Goal: Information Seeking & Learning: Learn about a topic

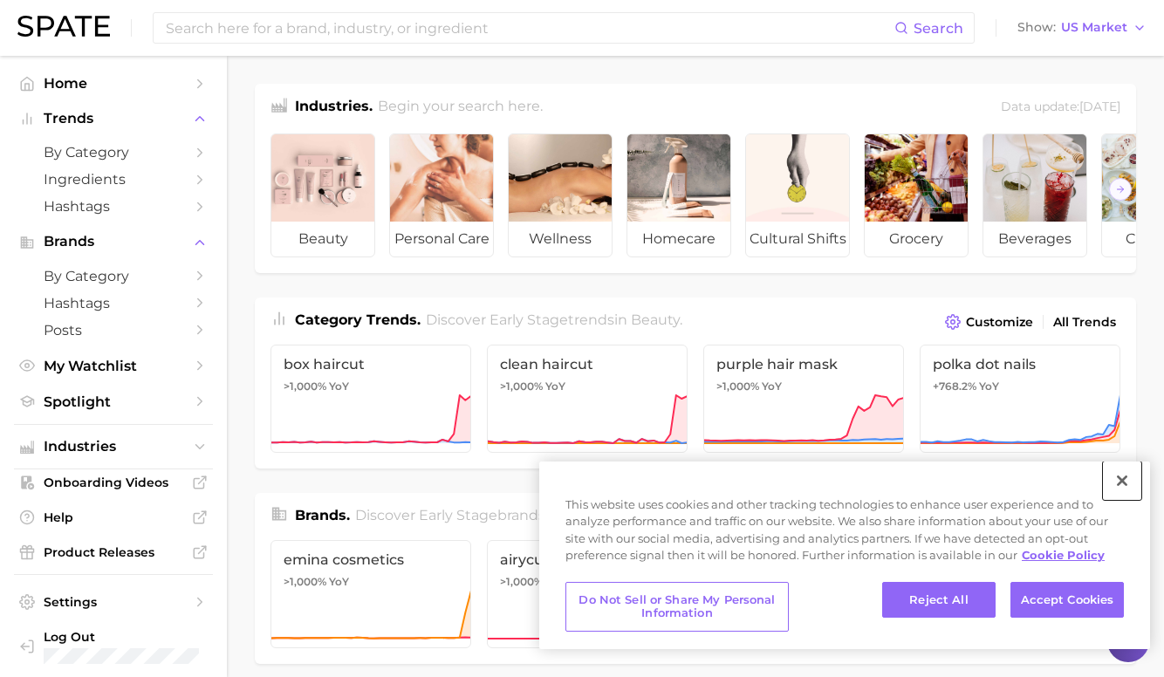
click at [1122, 482] on button "Close" at bounding box center [1122, 481] width 38 height 38
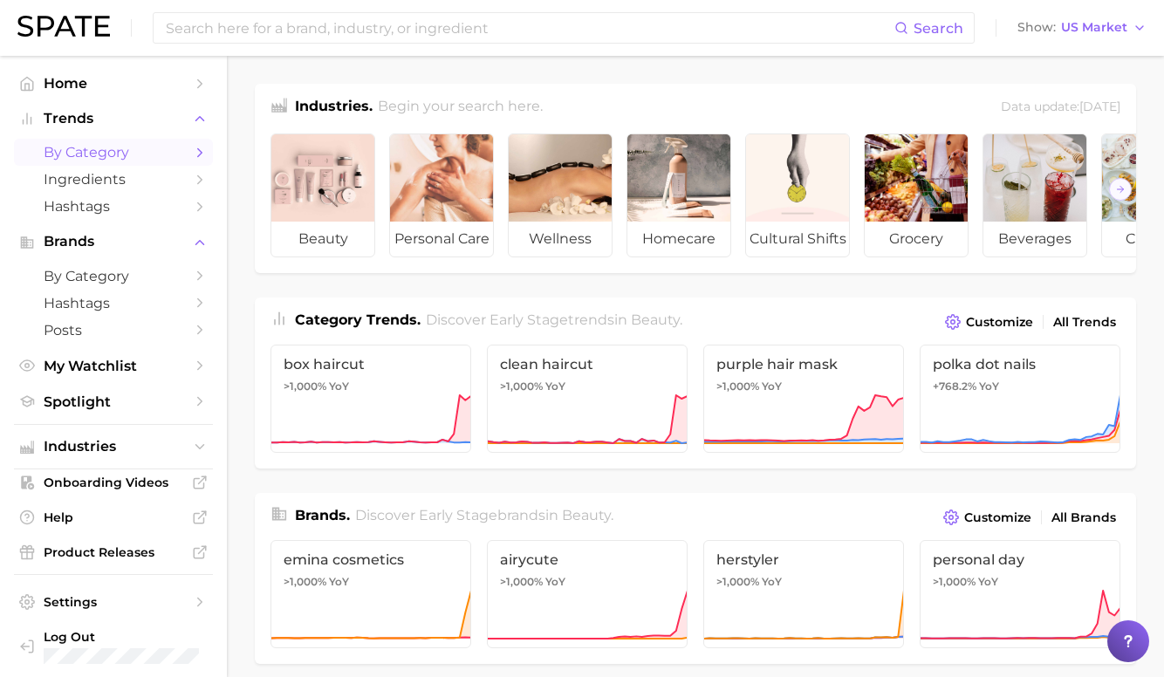
click at [140, 159] on span "by Category" at bounding box center [114, 152] width 140 height 17
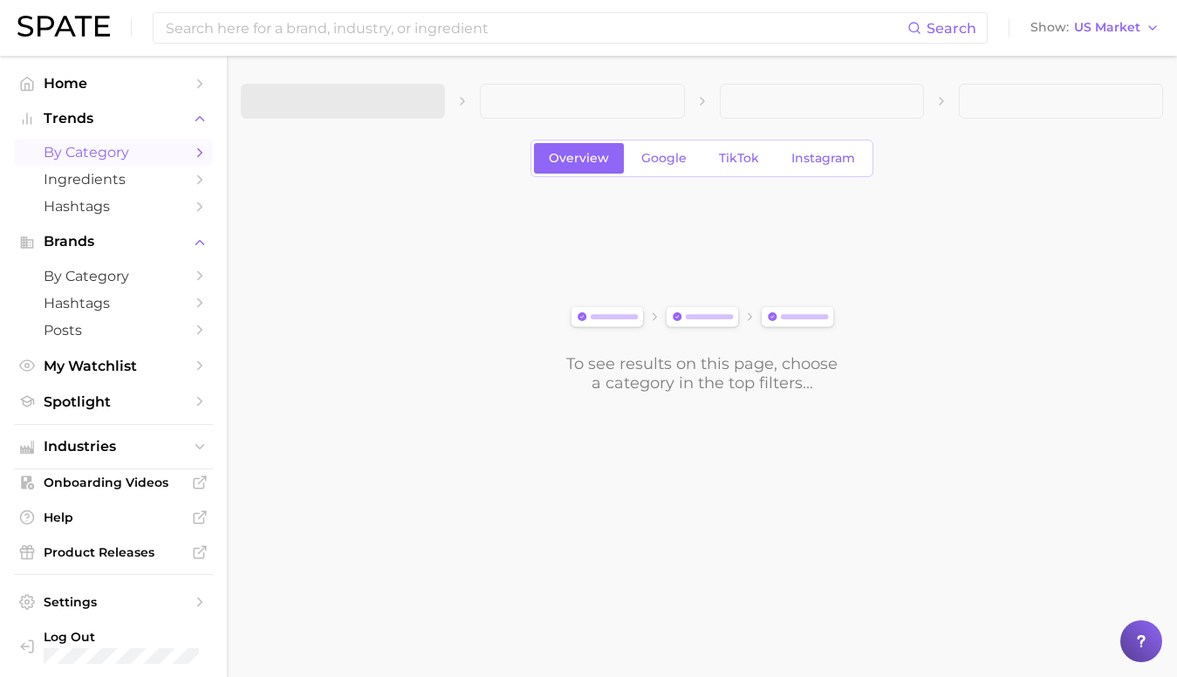
click at [122, 154] on span "by Category" at bounding box center [114, 152] width 140 height 17
click at [663, 147] on link "Google" at bounding box center [663, 158] width 75 height 31
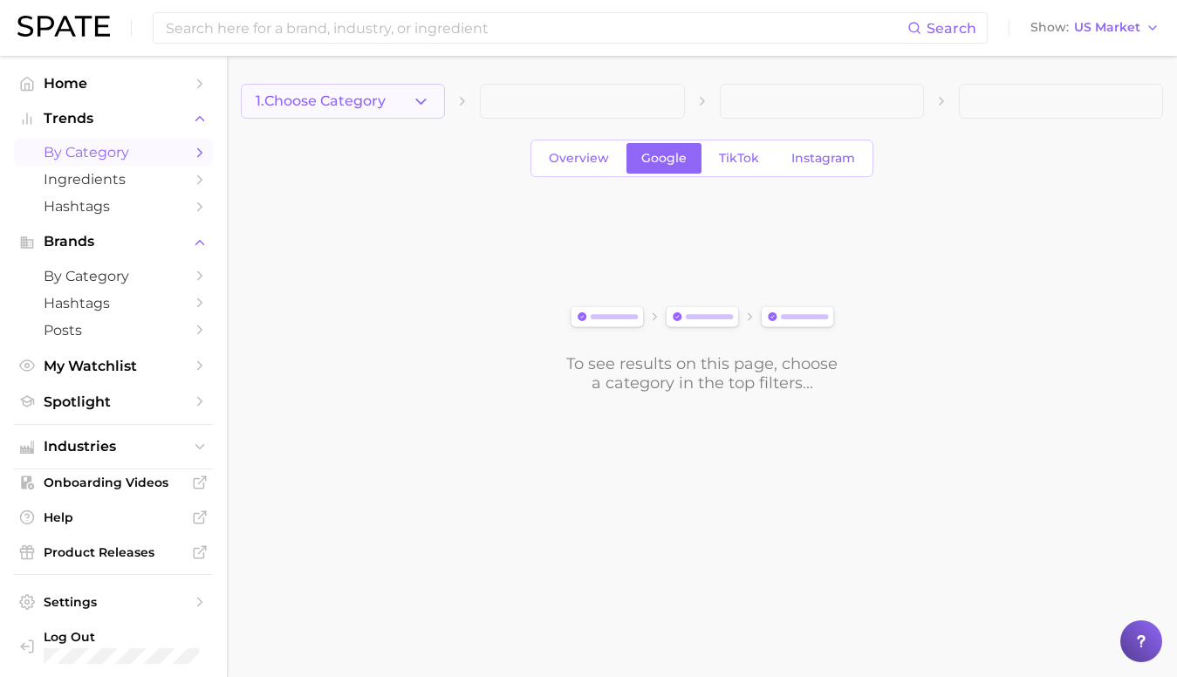
click at [390, 103] on button "1. Choose Category" at bounding box center [343, 101] width 204 height 35
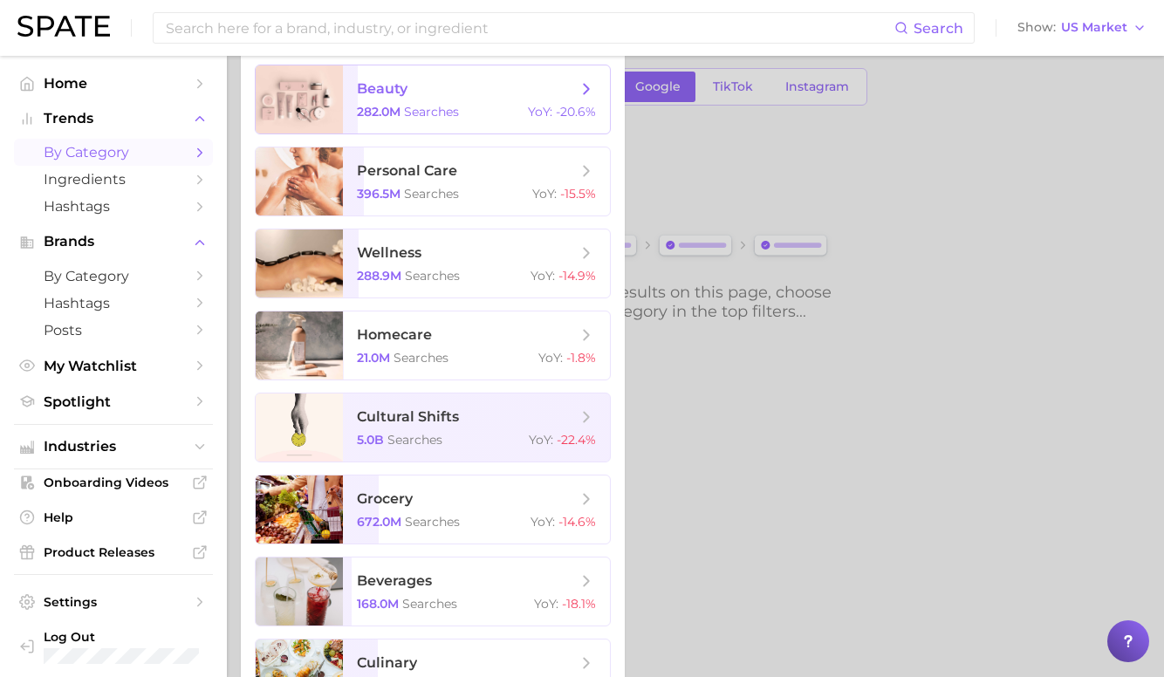
scroll to position [199, 0]
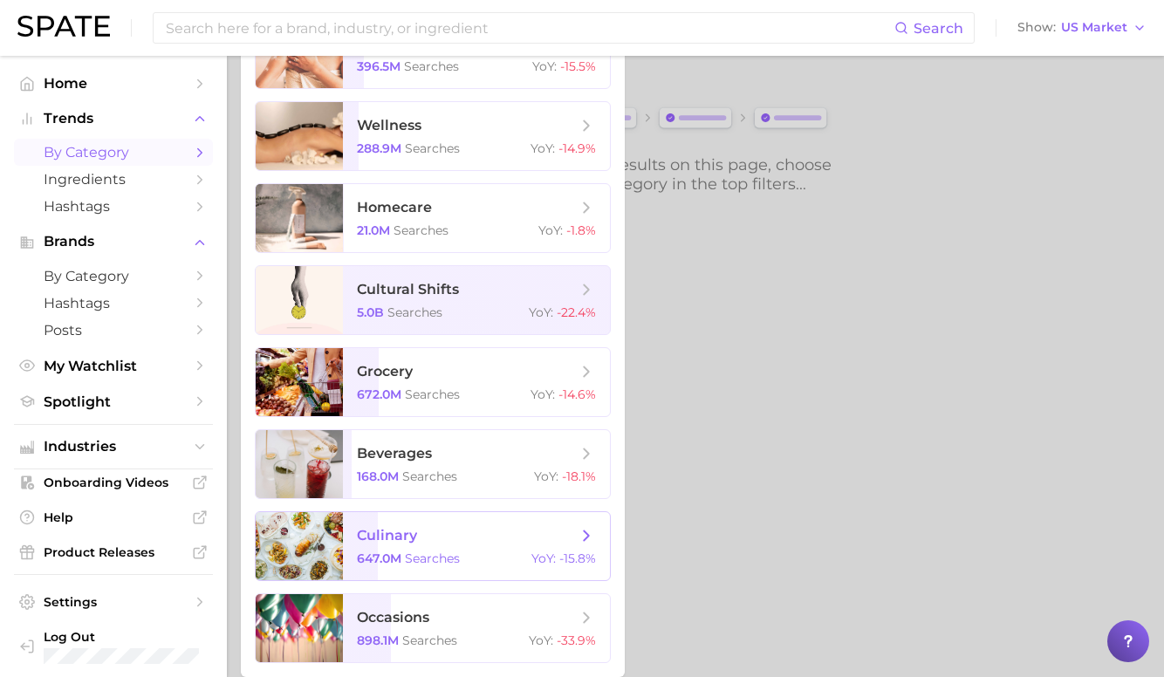
click at [469, 533] on span "culinary" at bounding box center [467, 535] width 220 height 19
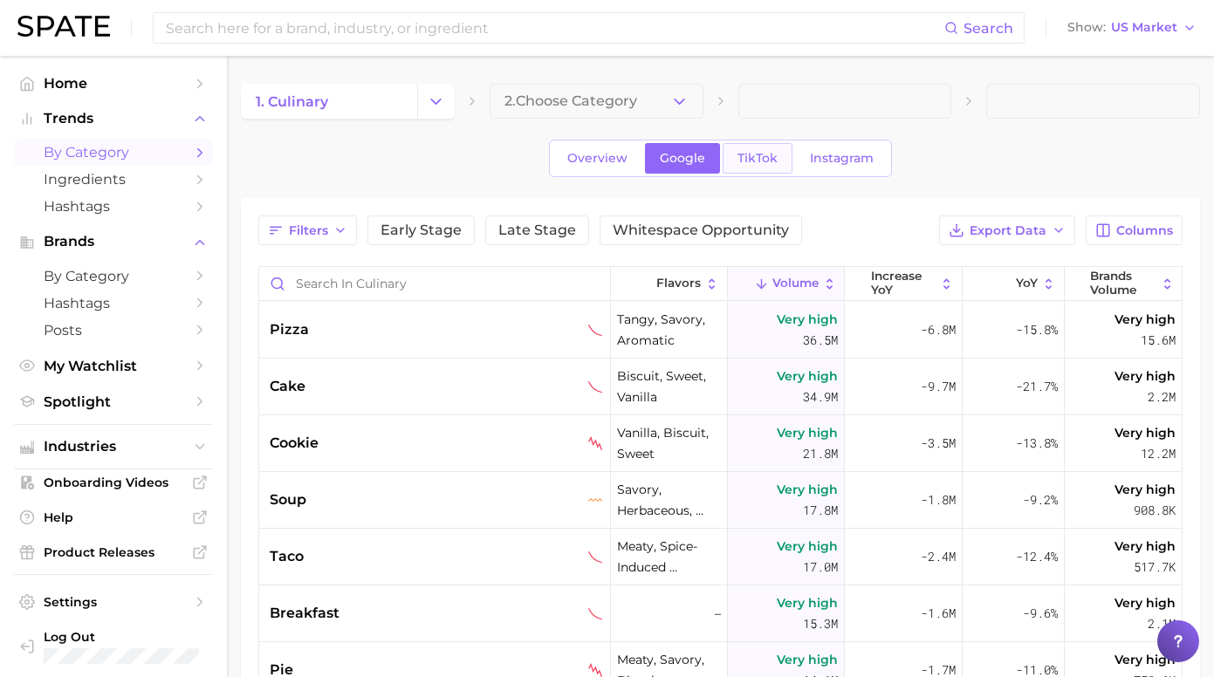
click at [747, 151] on span "TikTok" at bounding box center [757, 158] width 40 height 15
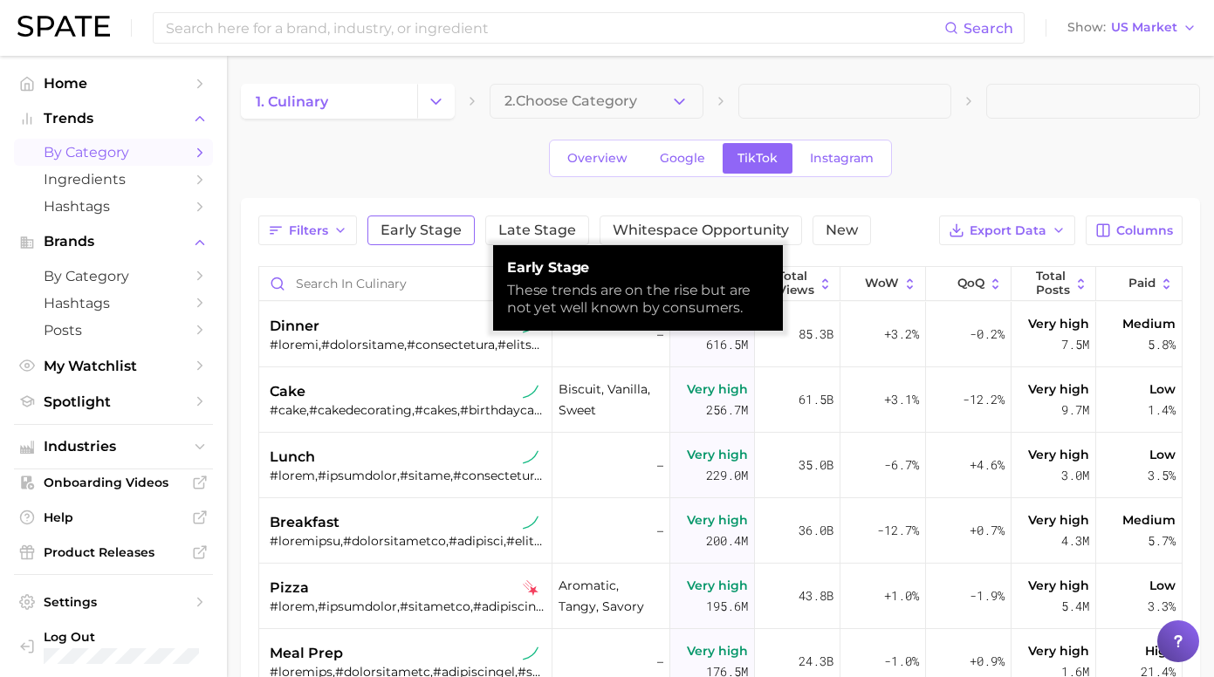
click at [418, 232] on span "Early Stage" at bounding box center [420, 230] width 81 height 14
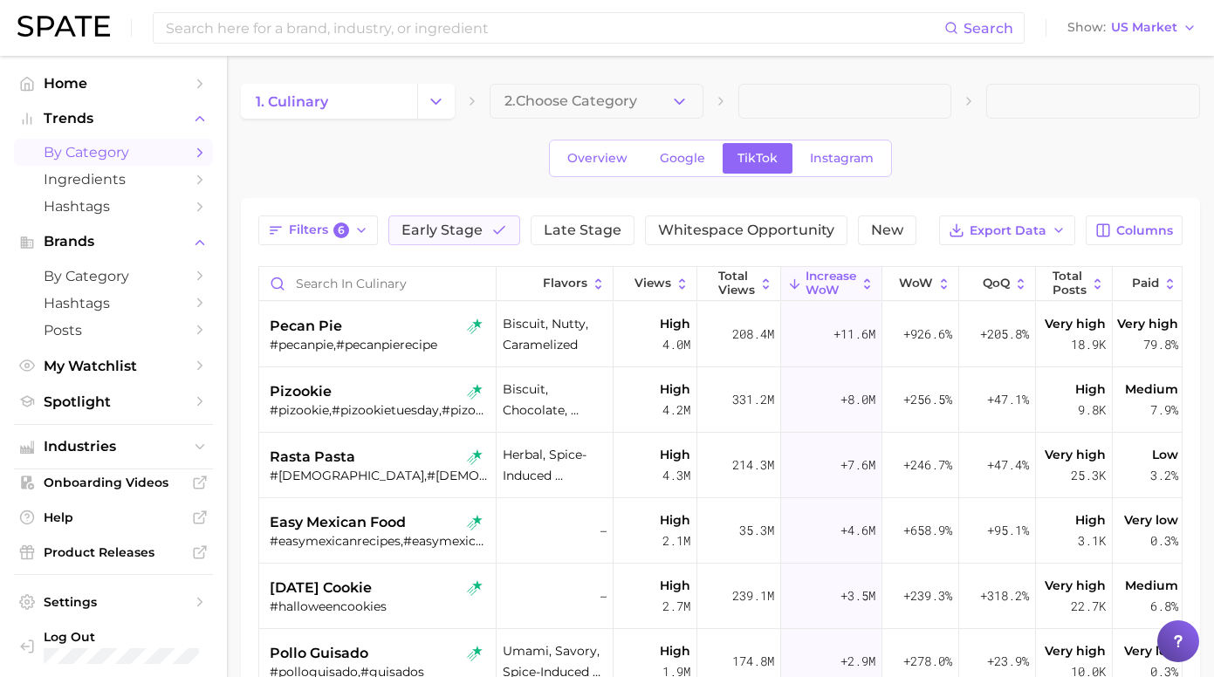
scroll to position [1, 0]
click at [687, 108] on icon "button" at bounding box center [679, 101] width 18 height 18
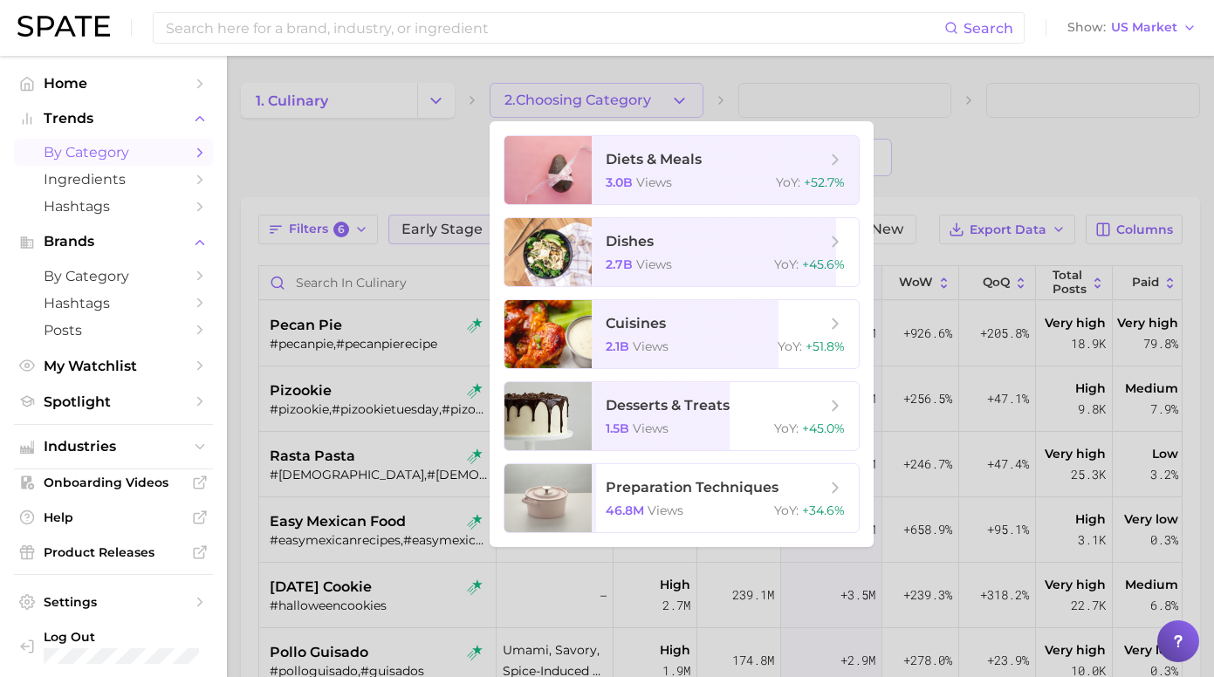
click at [751, 63] on div at bounding box center [607, 338] width 1214 height 677
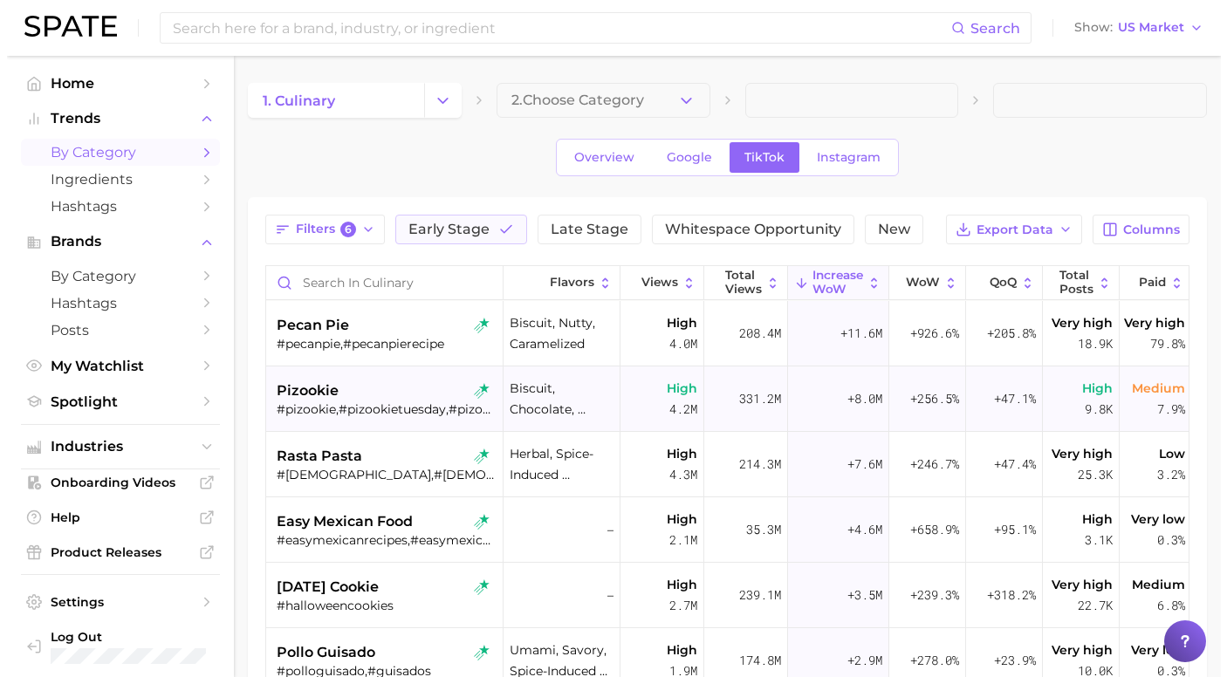
scroll to position [0, 58]
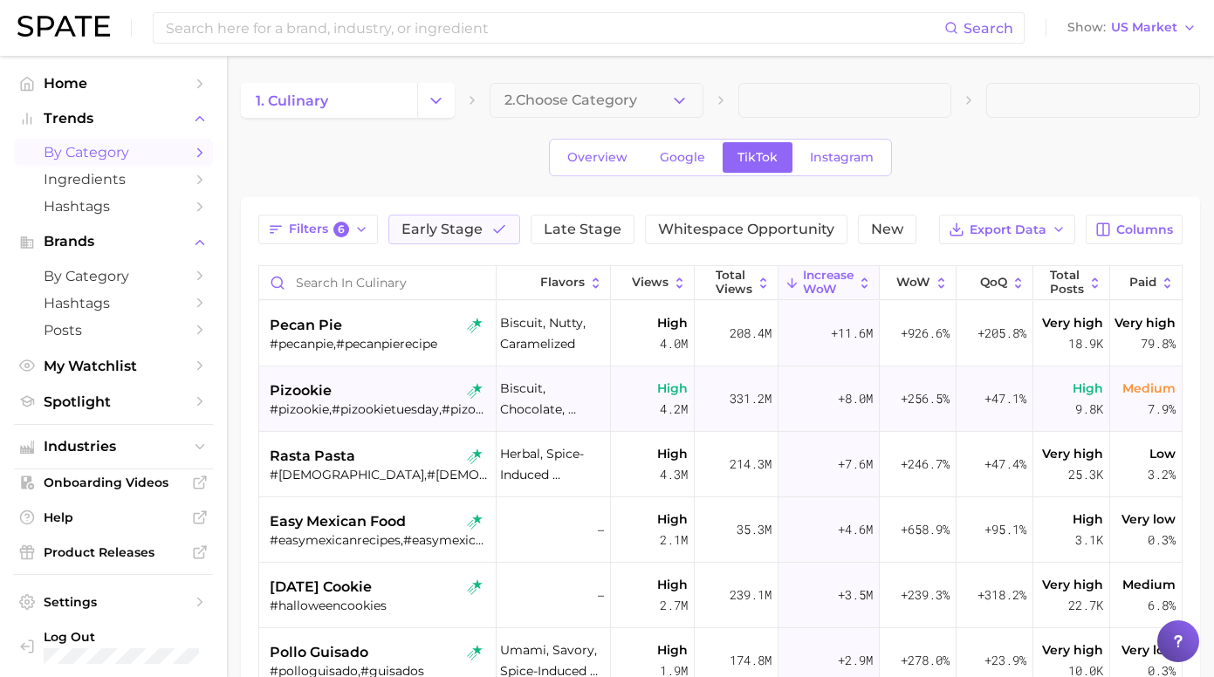
click at [404, 401] on div "pizookie" at bounding box center [380, 390] width 220 height 21
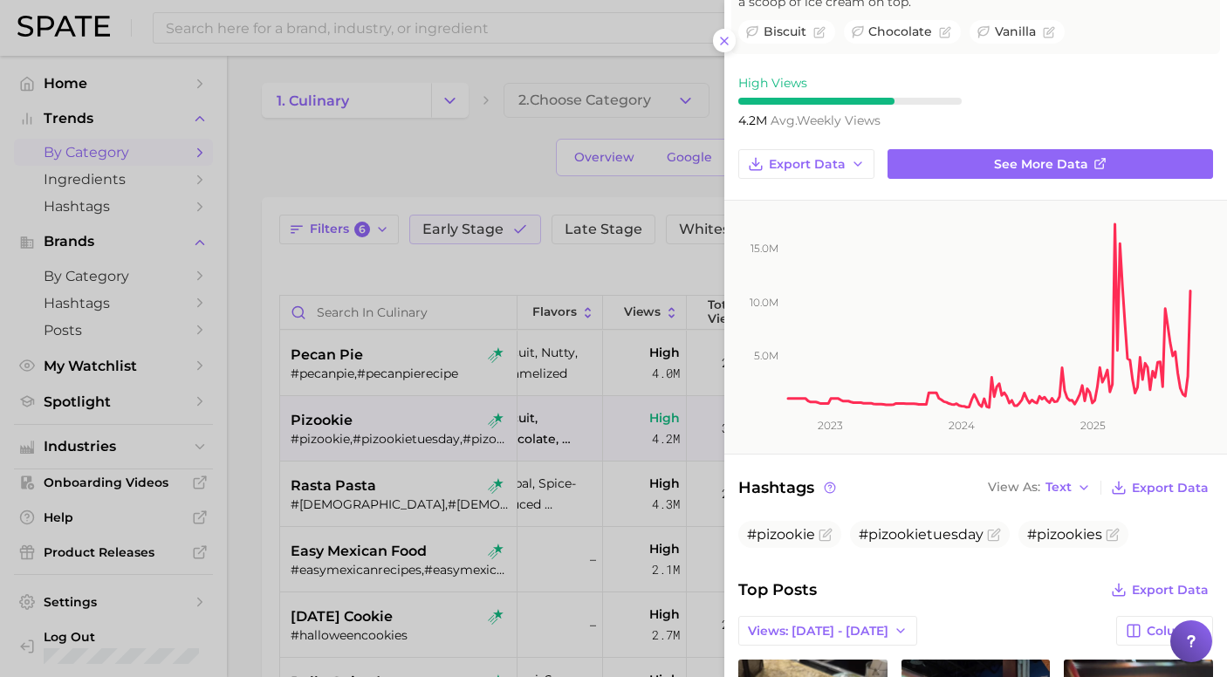
scroll to position [0, 0]
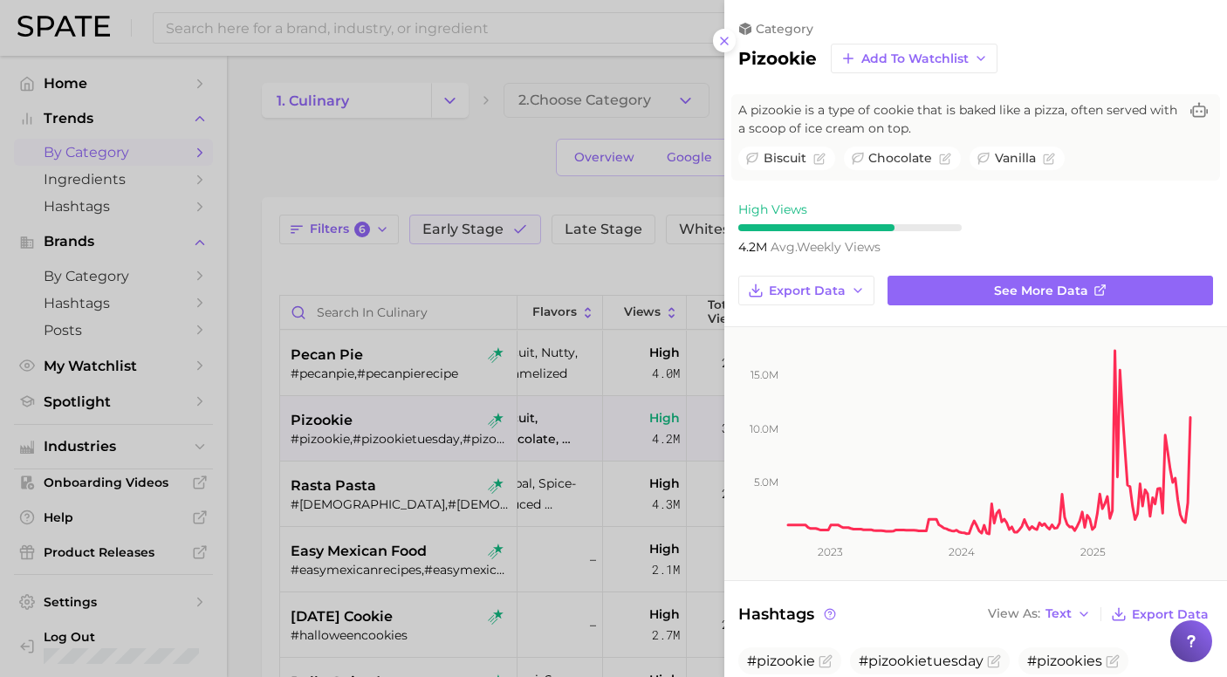
click at [663, 356] on div at bounding box center [613, 338] width 1227 height 677
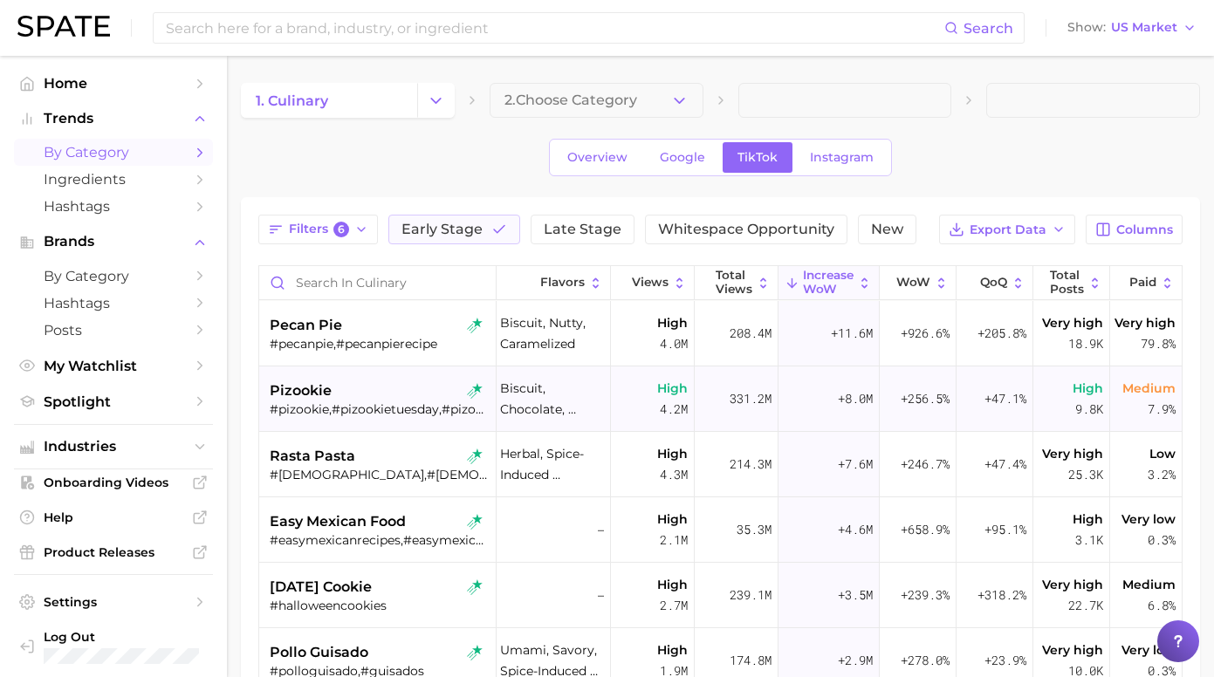
click at [441, 401] on div "pizookie" at bounding box center [380, 390] width 220 height 21
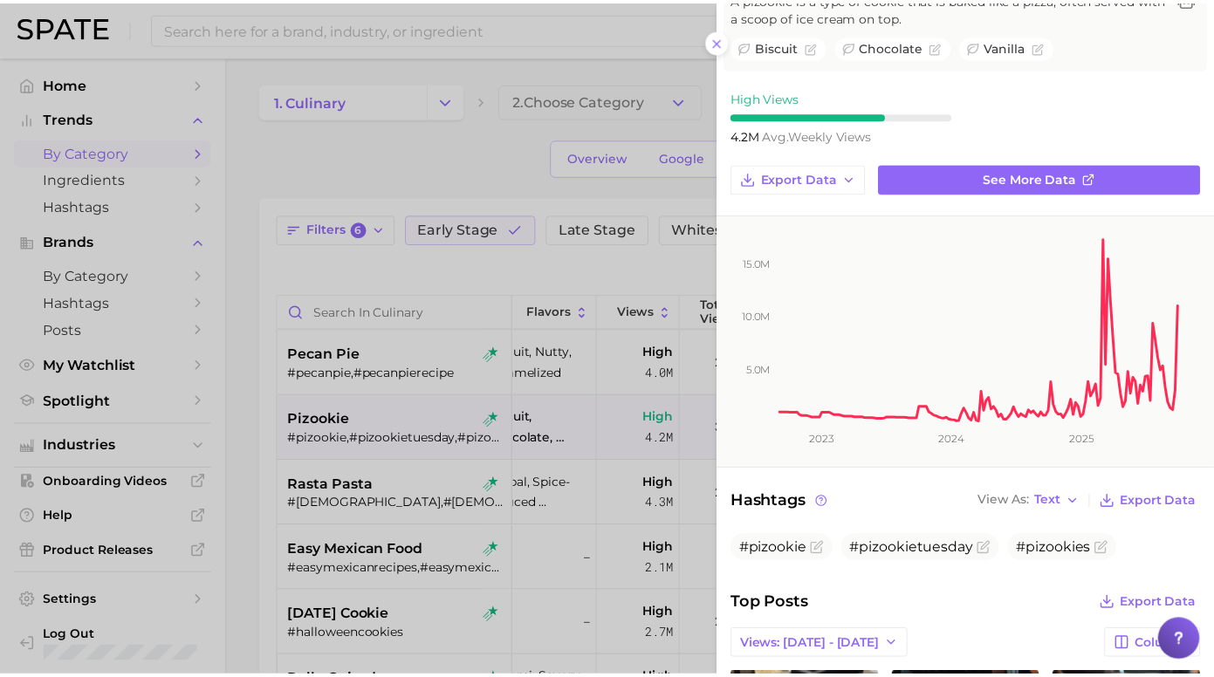
scroll to position [157, 0]
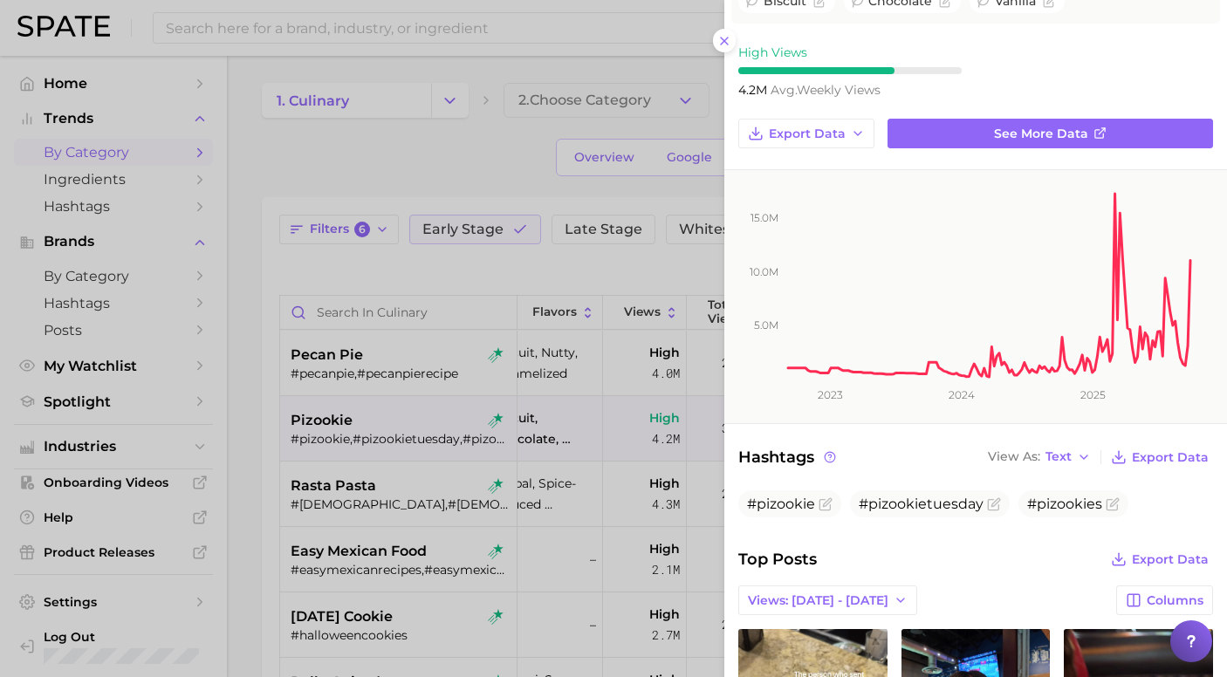
click at [606, 251] on div at bounding box center [613, 338] width 1227 height 677
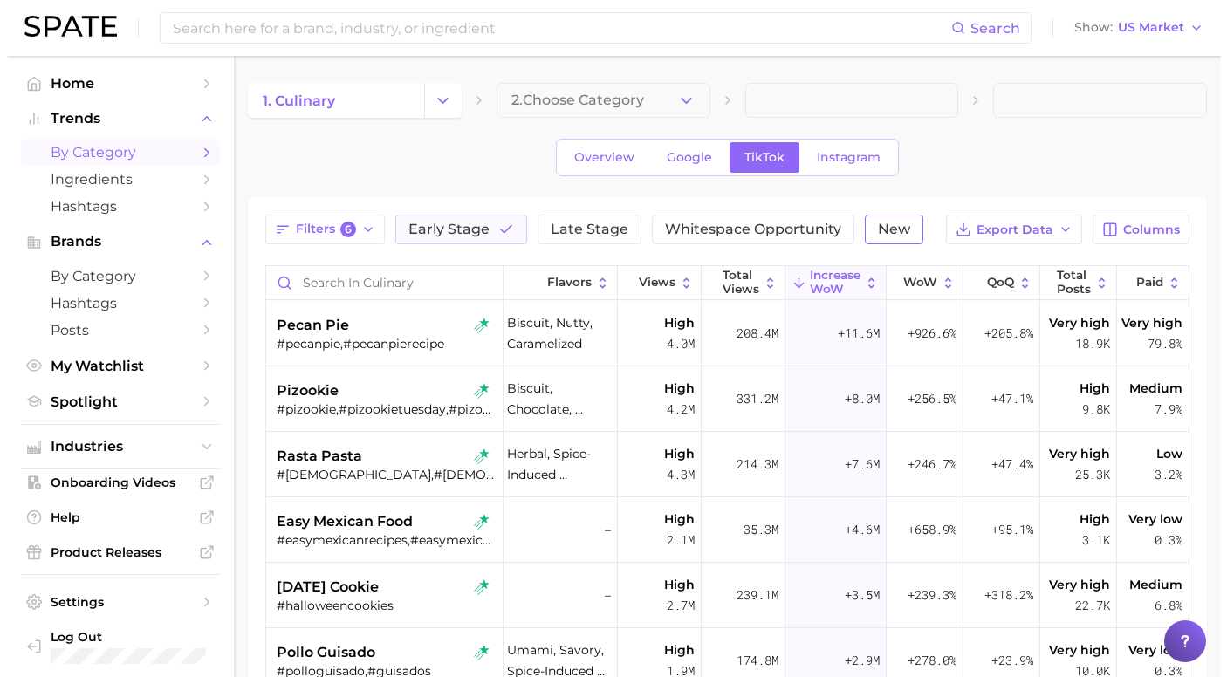
scroll to position [0, 0]
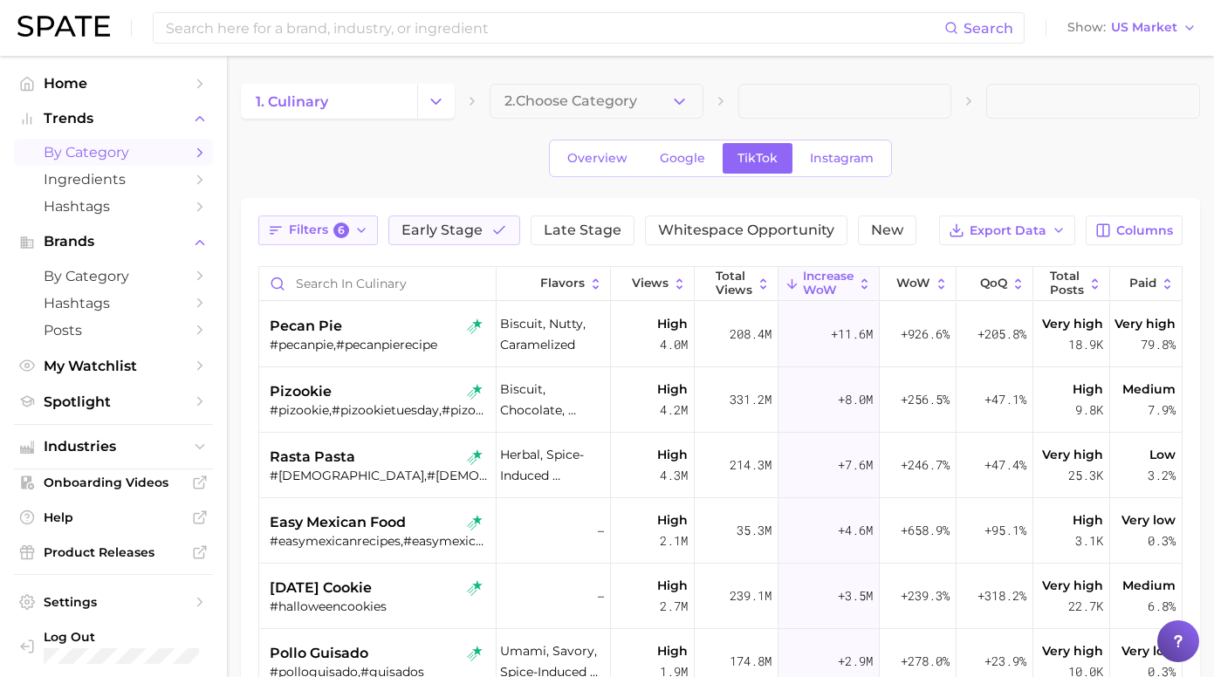
click at [359, 217] on button "Filters 6" at bounding box center [318, 231] width 120 height 30
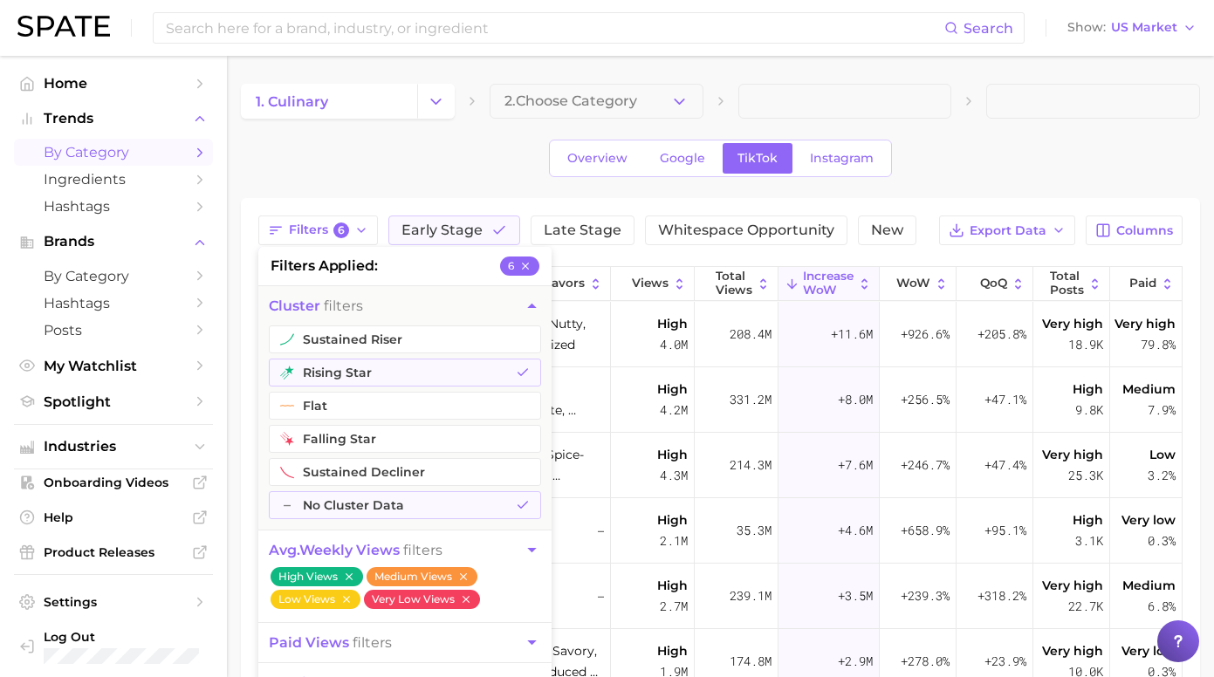
click at [355, 163] on div "Overview Google TikTok Instagram" at bounding box center [720, 159] width 959 height 38
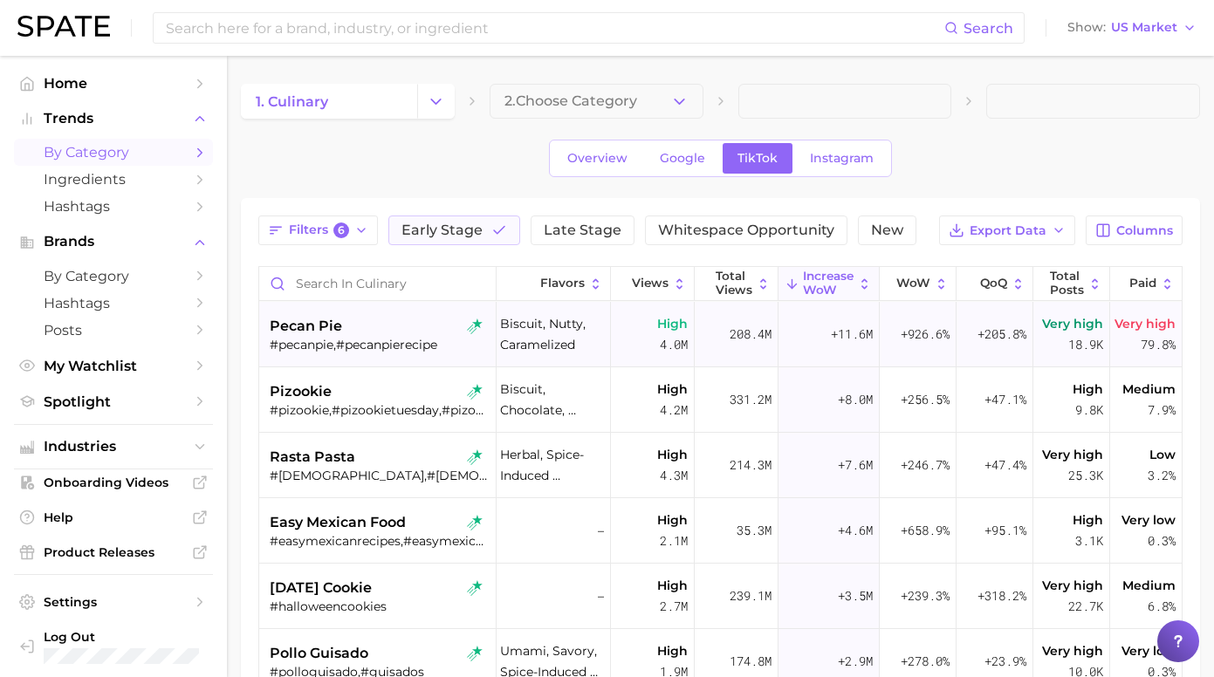
click at [434, 337] on div "pecan pie" at bounding box center [380, 326] width 220 height 21
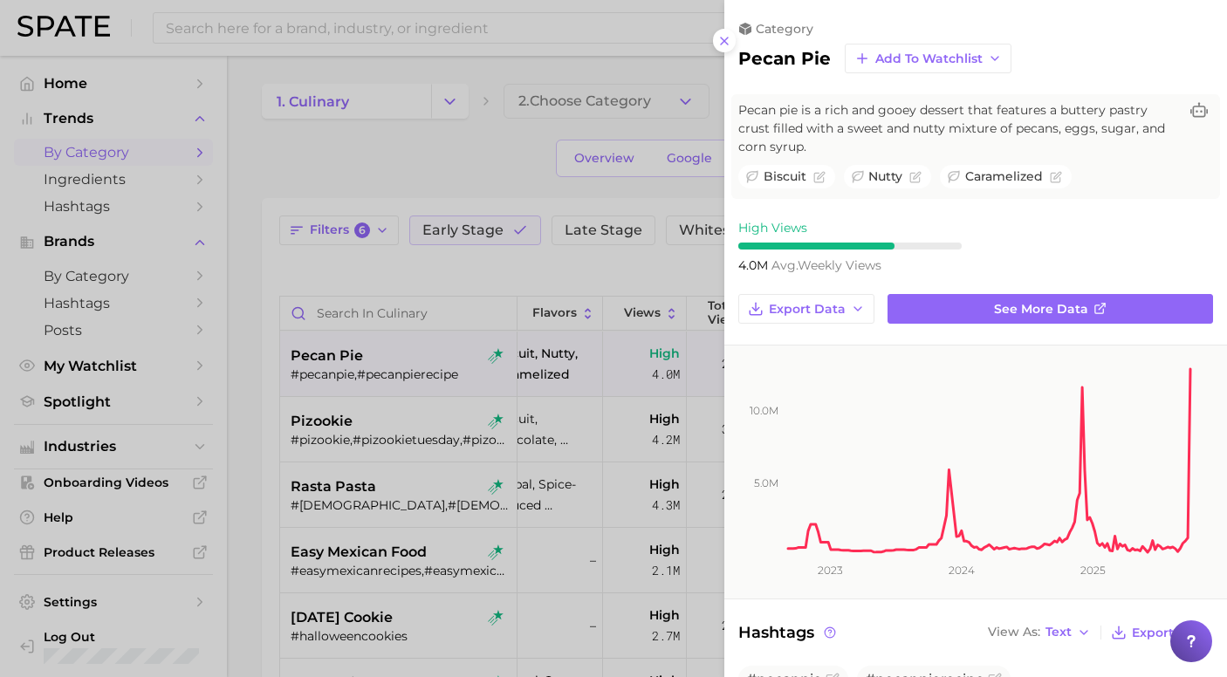
click at [1033, 303] on span "See more data" at bounding box center [1041, 309] width 94 height 15
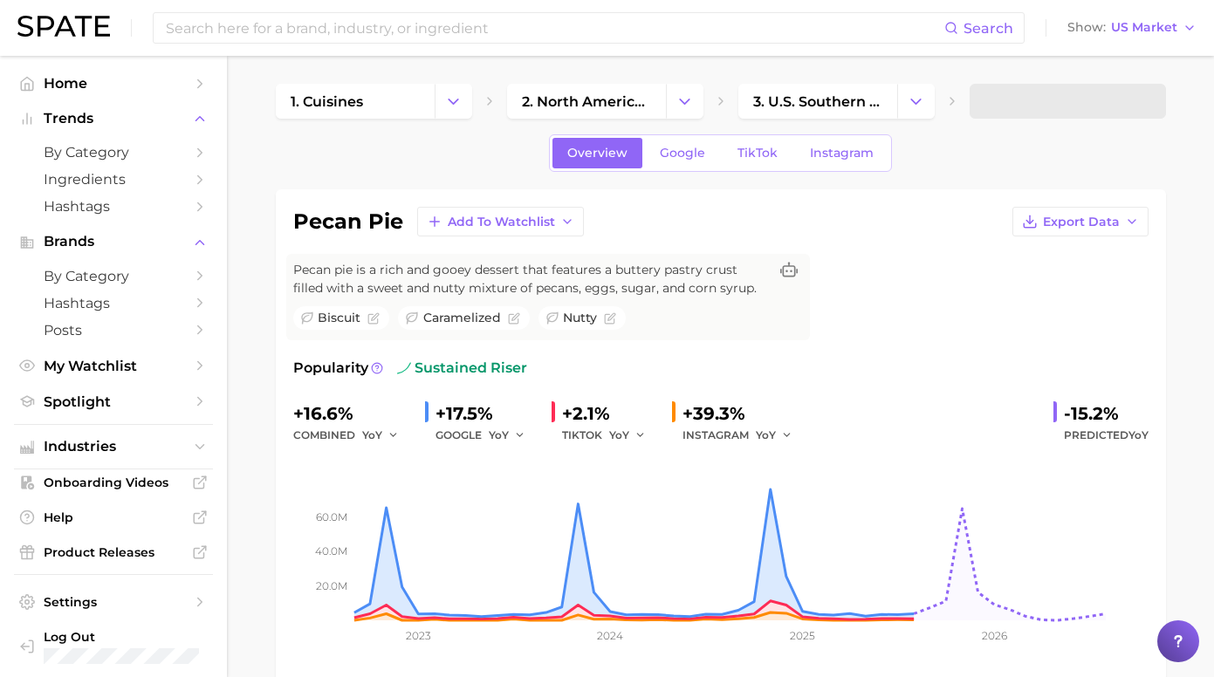
scroll to position [14, 0]
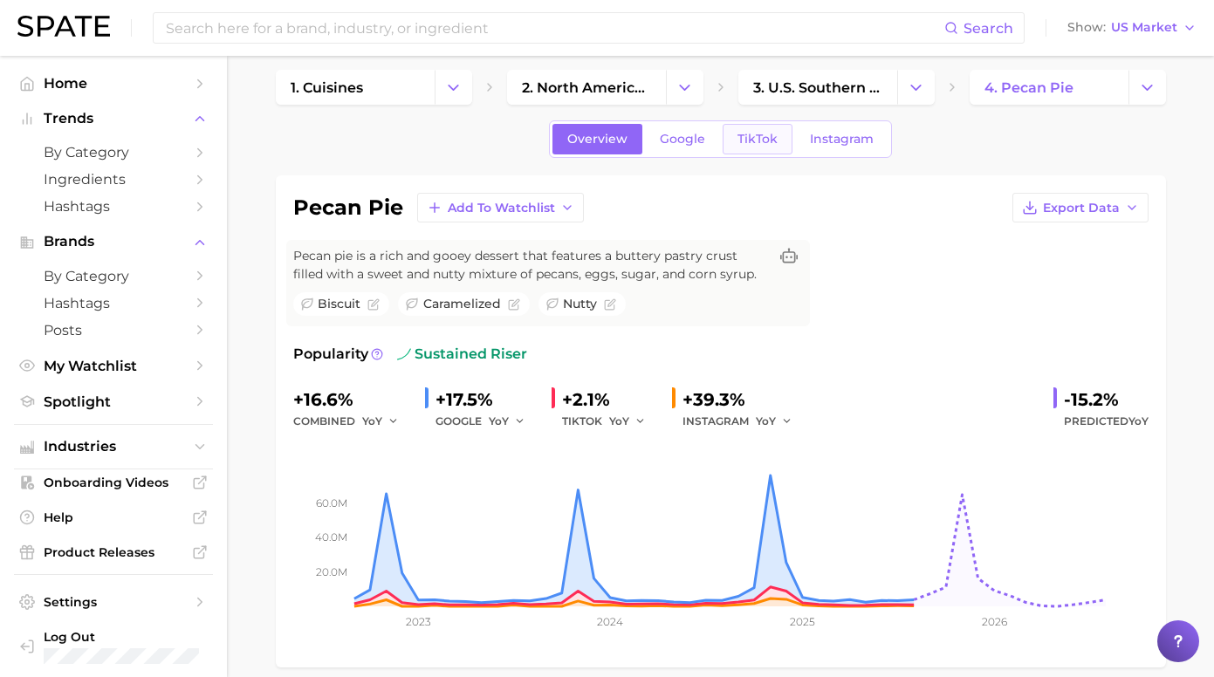
click at [756, 152] on link "TikTok" at bounding box center [757, 139] width 70 height 31
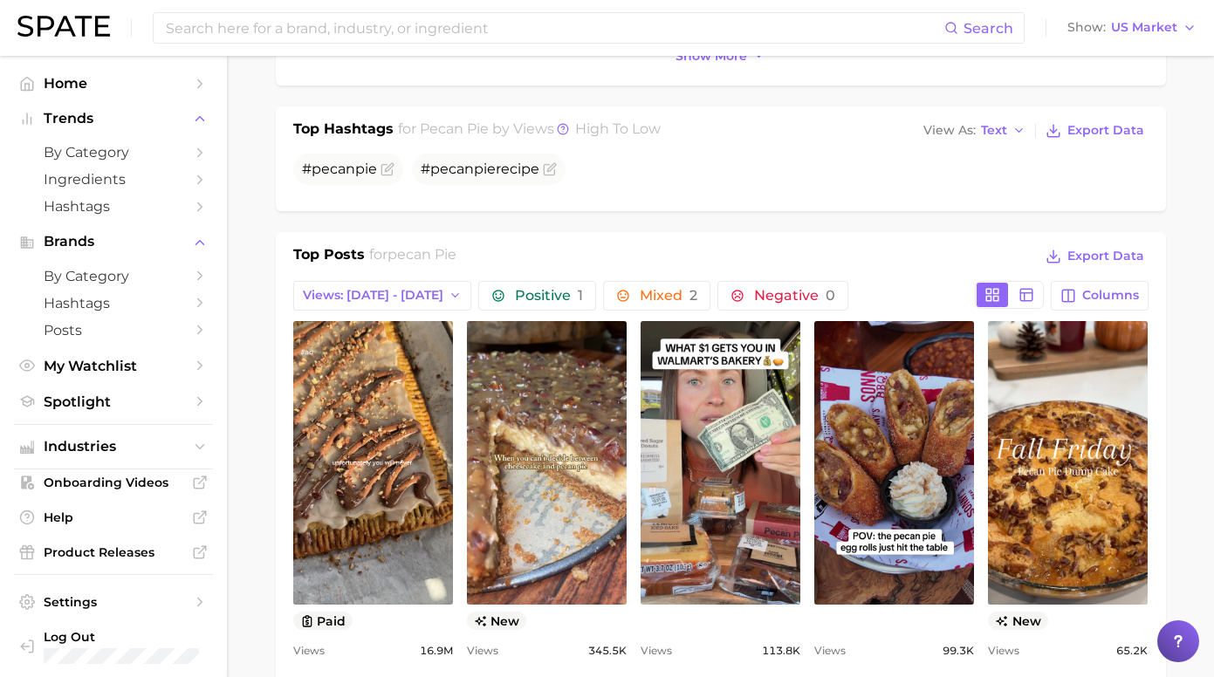
scroll to position [701, 0]
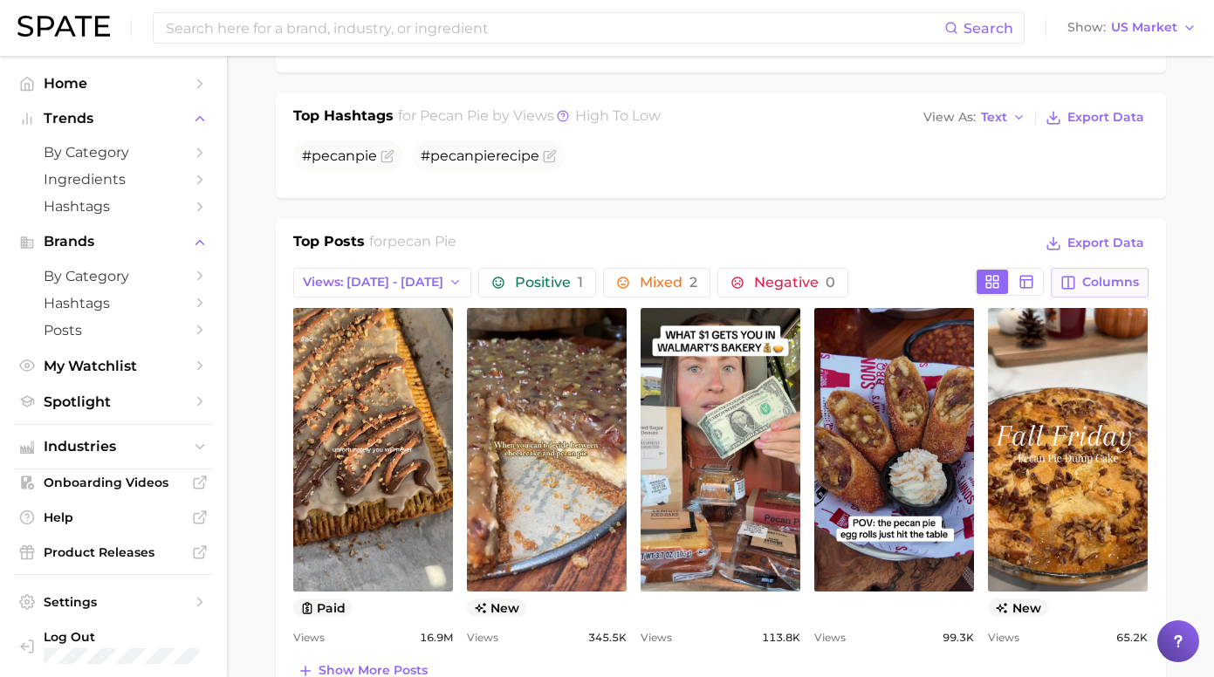
click at [1060, 287] on icon "button" at bounding box center [1068, 283] width 16 height 16
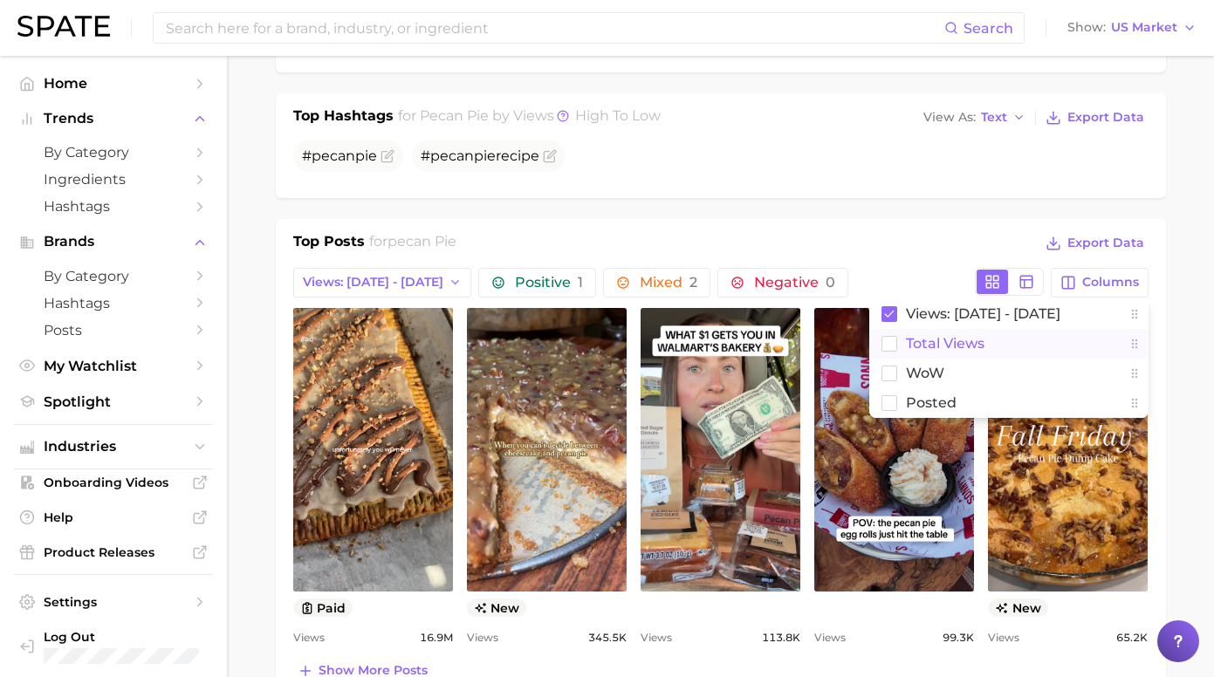
click at [983, 355] on button "Total Views" at bounding box center [1008, 344] width 279 height 30
click at [929, 395] on span "Posted" at bounding box center [931, 402] width 51 height 15
click at [906, 373] on span "WoW" at bounding box center [925, 373] width 38 height 15
click at [1157, 332] on main "1. cuisines 2. north american cuisine 3. u.s. southern cuisine 4. pecan pie Ove…" at bounding box center [720, 594] width 987 height 2478
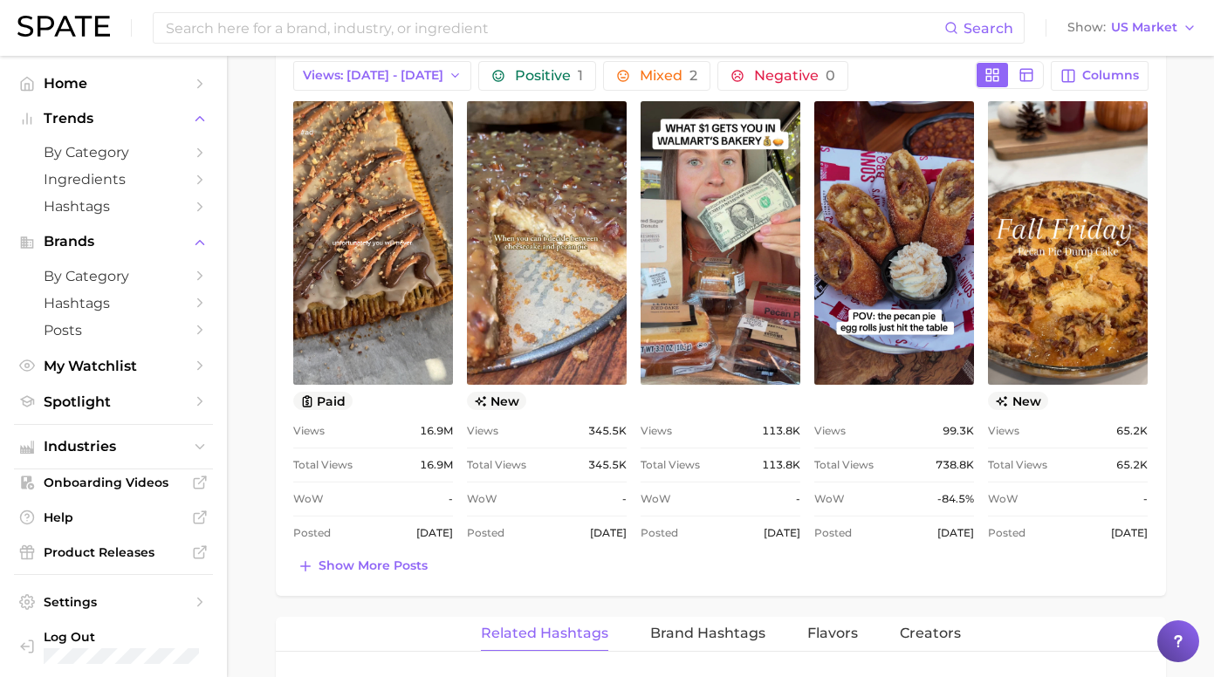
scroll to position [931, 0]
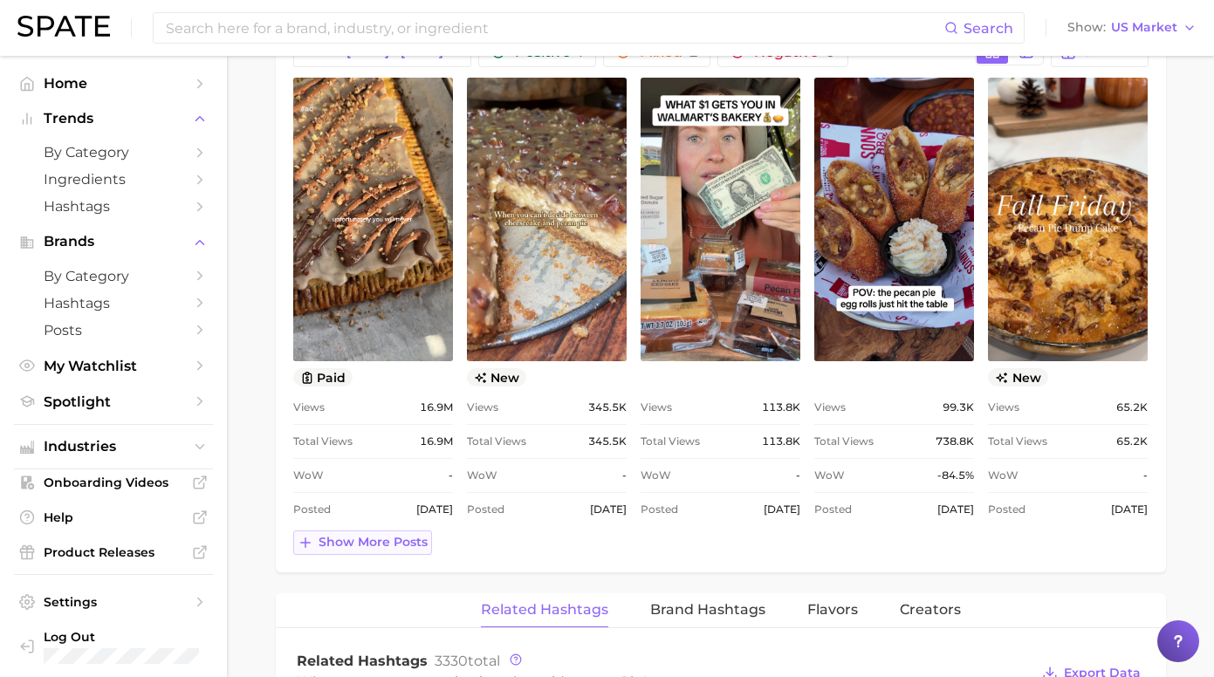
click at [421, 543] on span "Show more posts" at bounding box center [372, 542] width 109 height 15
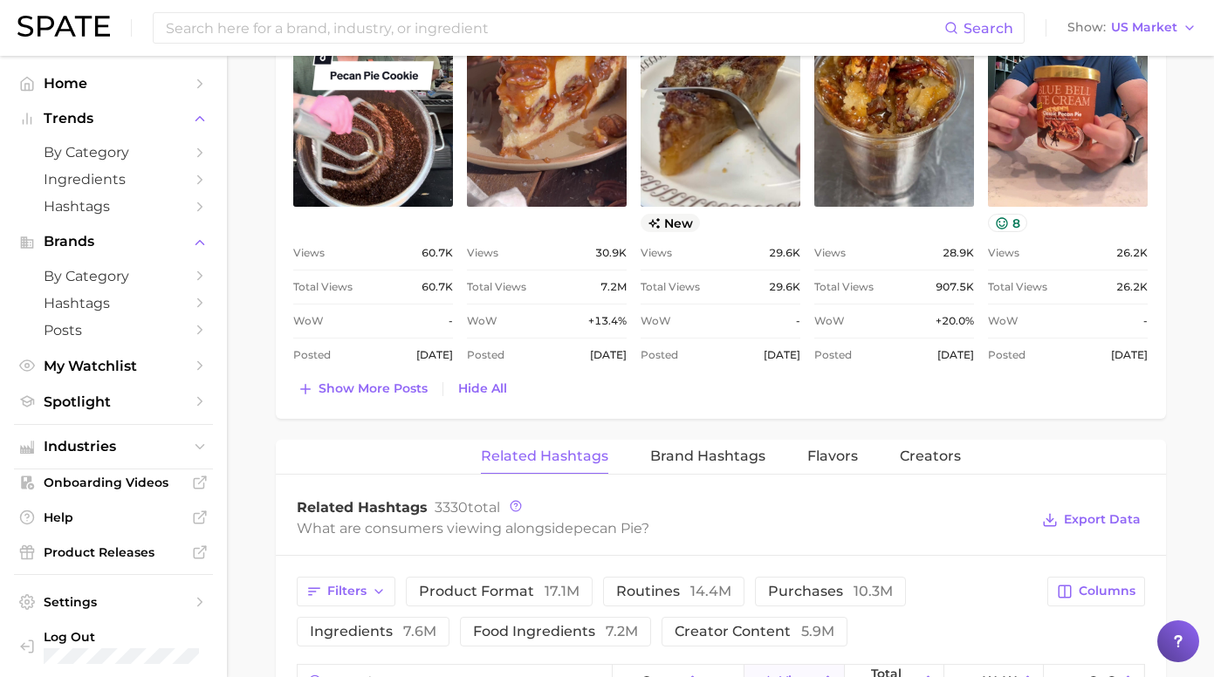
scroll to position [1556, 0]
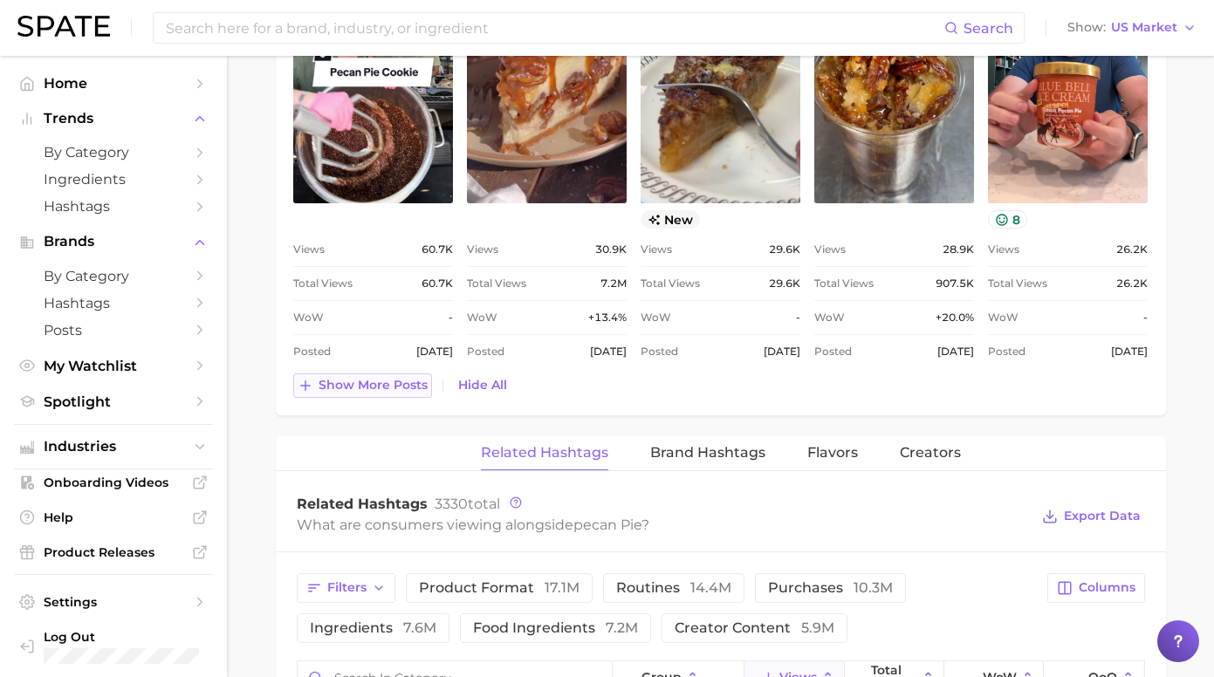
click at [428, 383] on span "Show more posts" at bounding box center [372, 385] width 109 height 15
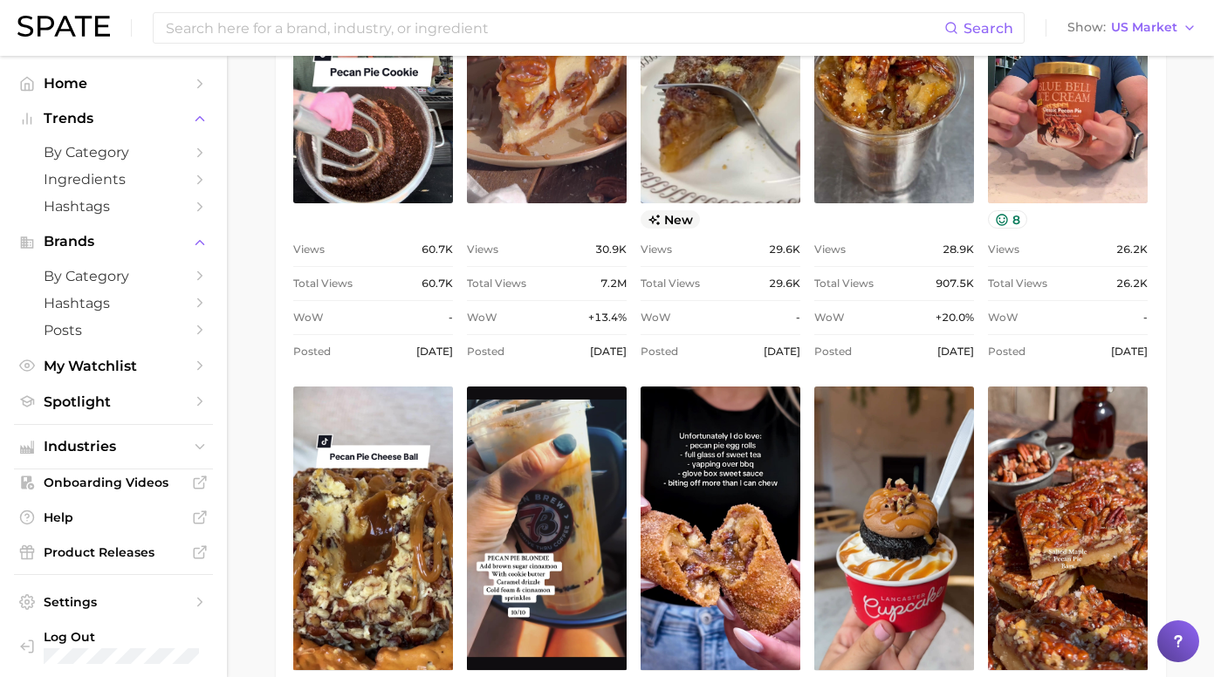
scroll to position [0, 0]
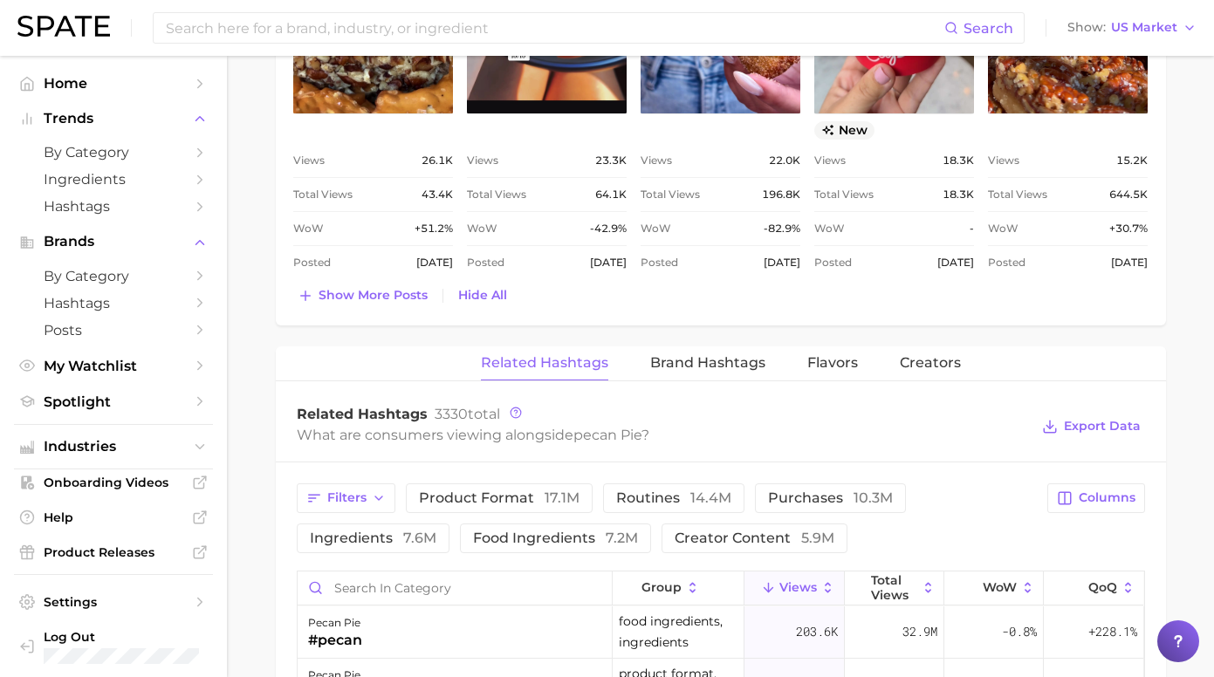
click at [394, 297] on span "Show more posts" at bounding box center [372, 295] width 109 height 15
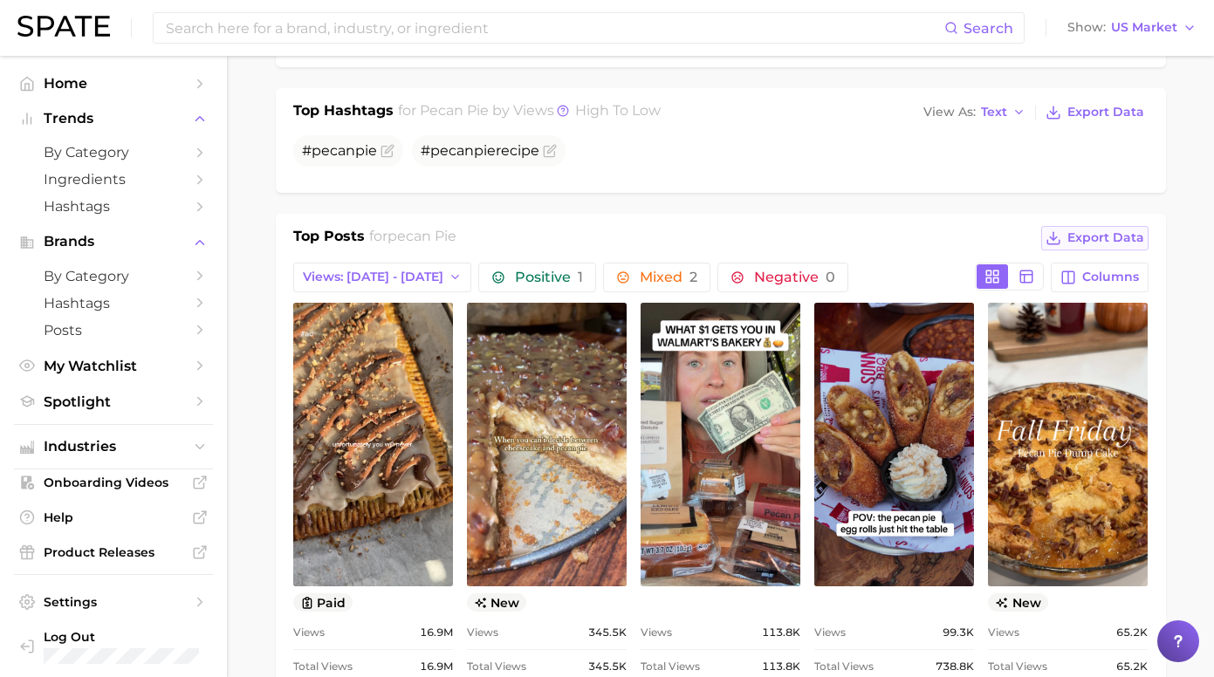
click at [1085, 243] on span "Export Data" at bounding box center [1105, 237] width 77 height 15
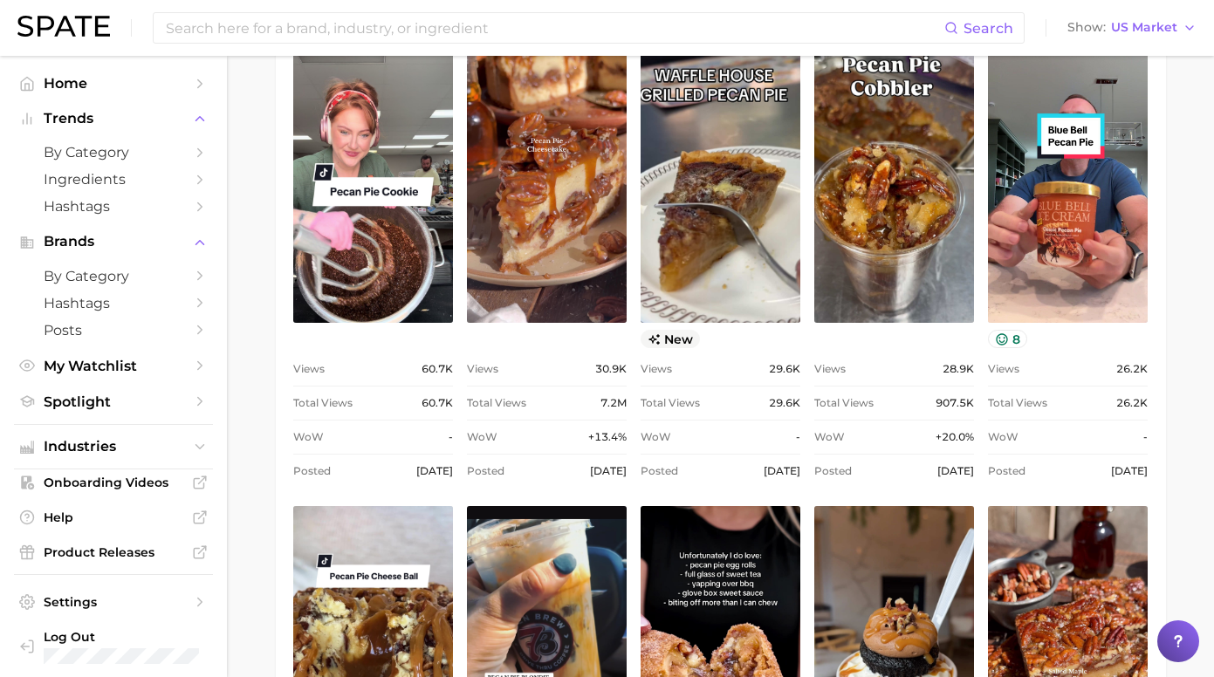
scroll to position [1435, 0]
